Goal: Check status

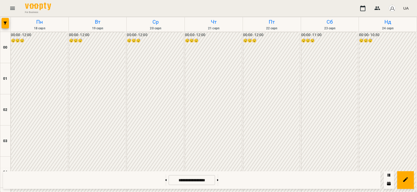
scroll to position [356, 0]
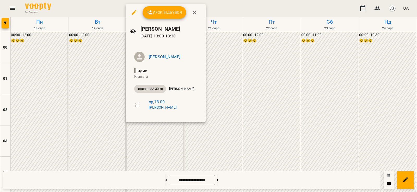
click at [112, 134] on div at bounding box center [208, 96] width 417 height 192
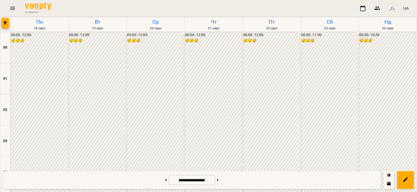
scroll to position [357, 0]
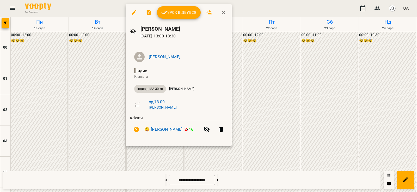
click at [117, 125] on div at bounding box center [208, 96] width 417 height 192
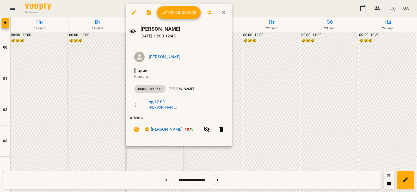
click at [111, 133] on div at bounding box center [208, 96] width 417 height 192
